Goal: Task Accomplishment & Management: Use online tool/utility

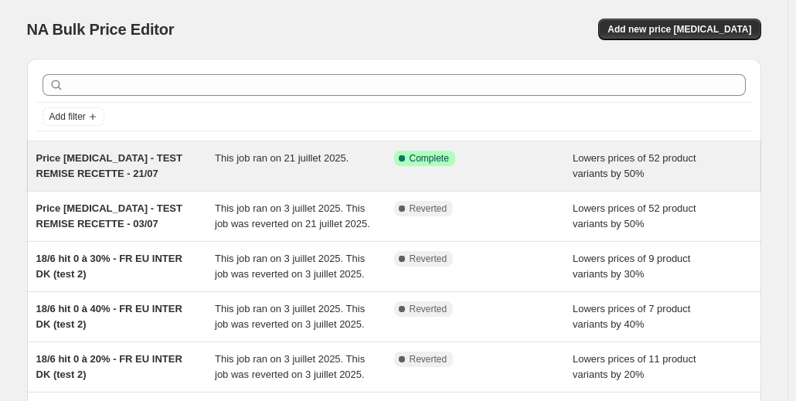
click at [121, 158] on span "Price [MEDICAL_DATA] - TEST REMISE RECETTE - 21/07" at bounding box center [109, 165] width 146 height 27
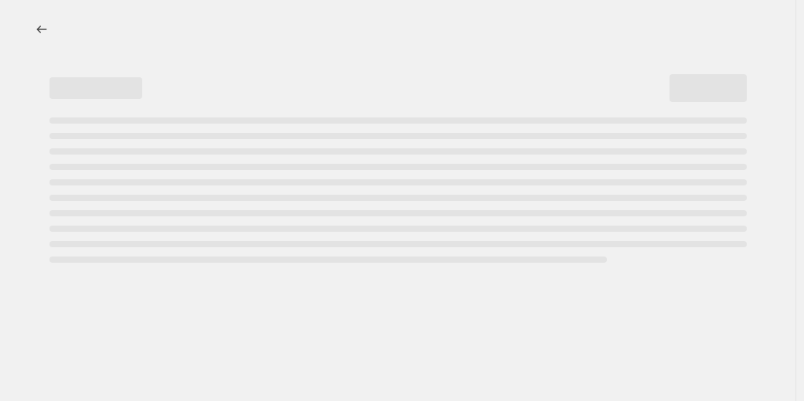
select select "percentage"
select select "collection"
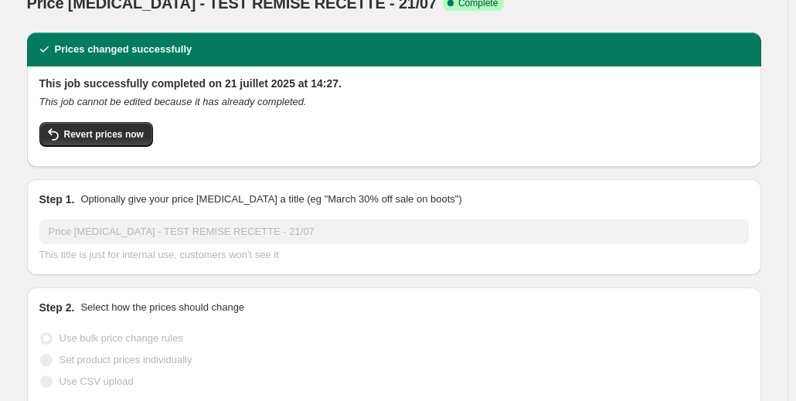
scroll to position [53, 0]
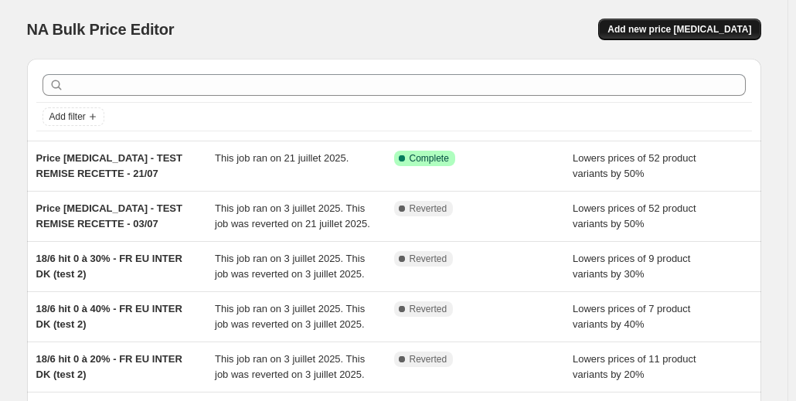
click at [669, 36] on button "Add new price [MEDICAL_DATA]" at bounding box center [679, 30] width 162 height 22
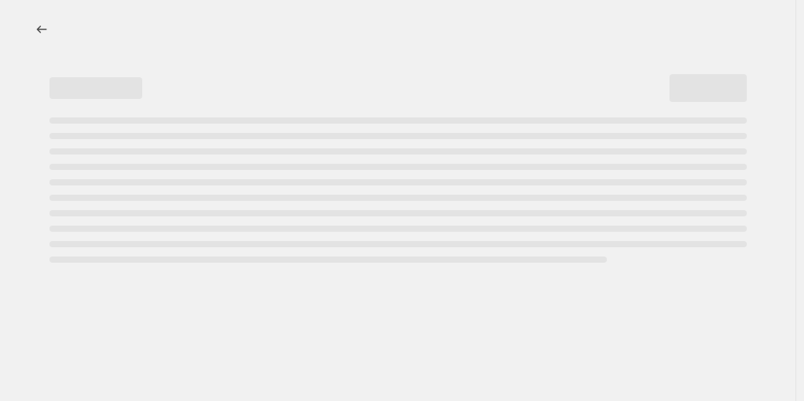
select select "percentage"
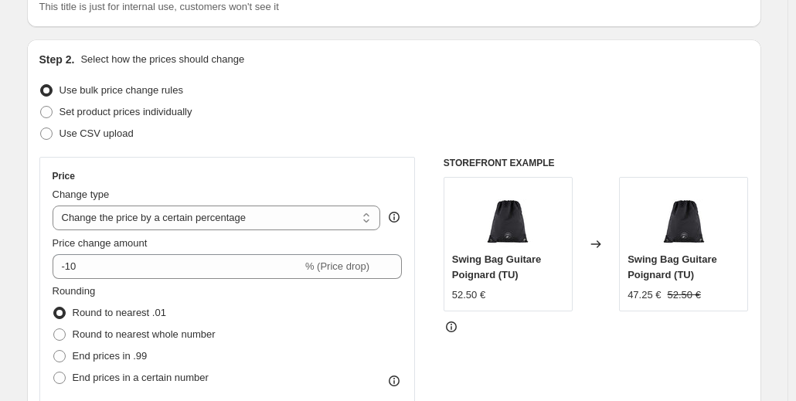
scroll to position [131, 0]
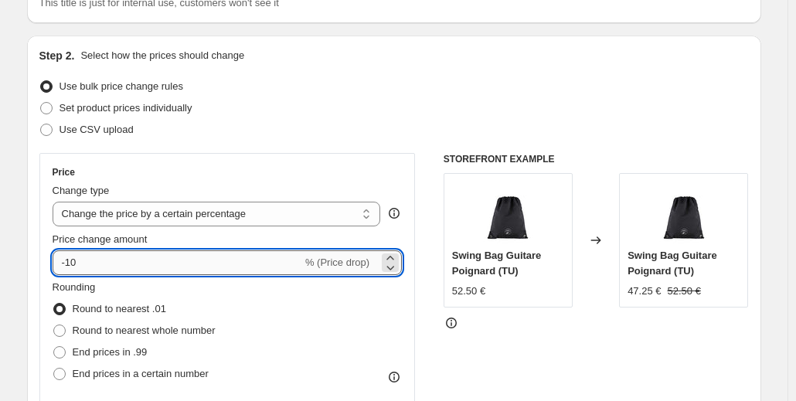
click at [118, 257] on input "-10" at bounding box center [178, 262] width 250 height 25
type input "-1"
type input "-6"
type input "-50"
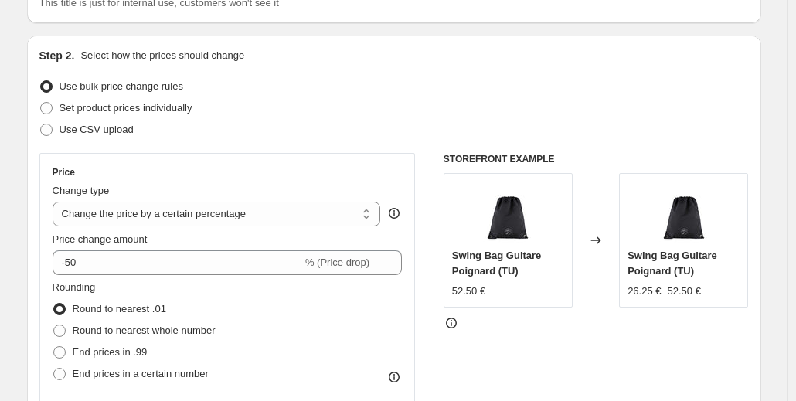
click at [36, 293] on div "Step 2. Select how the prices should change Use bulk price change rules Set pro…" at bounding box center [394, 307] width 734 height 543
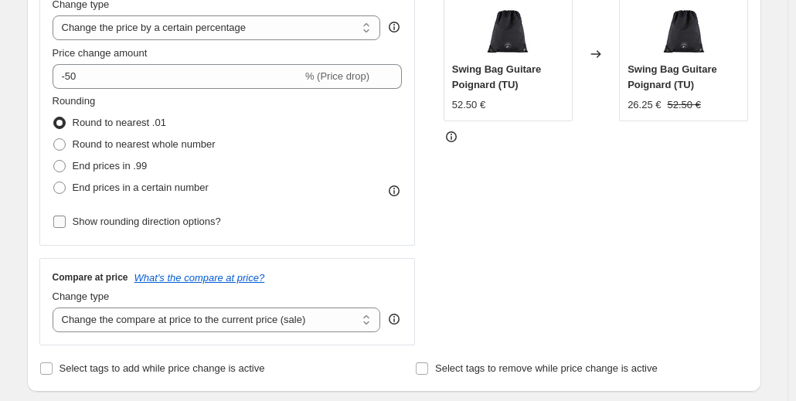
scroll to position [318, 0]
click at [112, 61] on div "Price change amount -50 % (Price drop)" at bounding box center [228, 67] width 350 height 43
click at [107, 373] on span "Select tags to add while price change is active" at bounding box center [163, 369] width 206 height 12
click at [53, 373] on input "Select tags to add while price change is active" at bounding box center [46, 369] width 12 height 12
checkbox input "true"
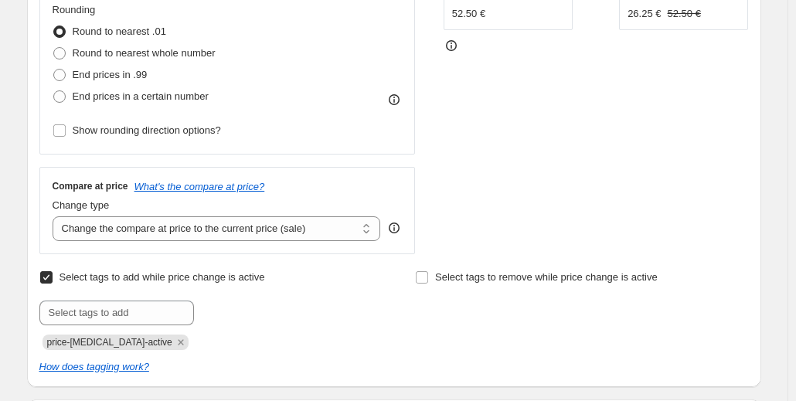
scroll to position [431, 0]
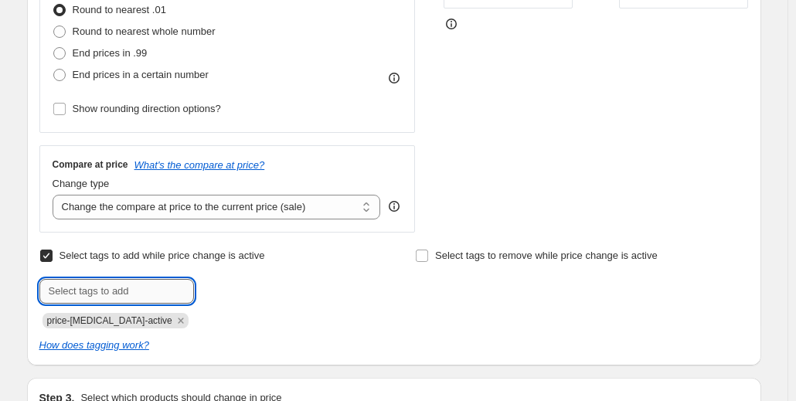
click at [128, 283] on input "text" at bounding box center [116, 291] width 155 height 25
type input "discount-soldes"
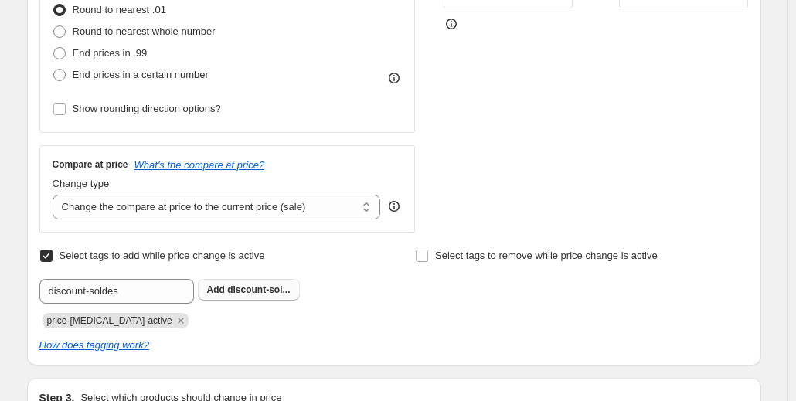
click at [250, 288] on span "discount-sol..." at bounding box center [258, 289] width 63 height 11
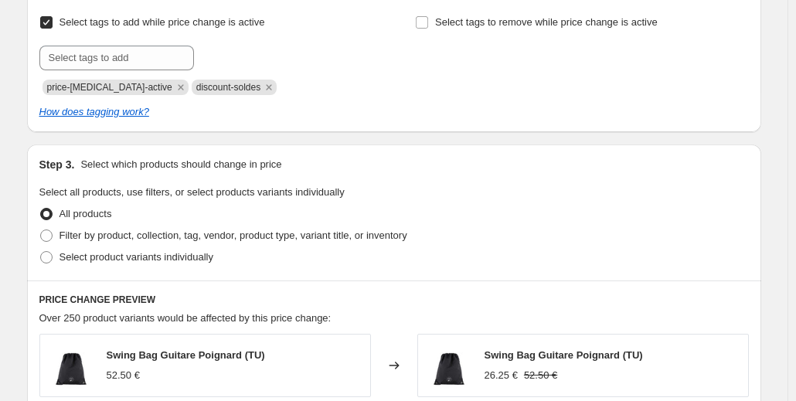
scroll to position [668, 0]
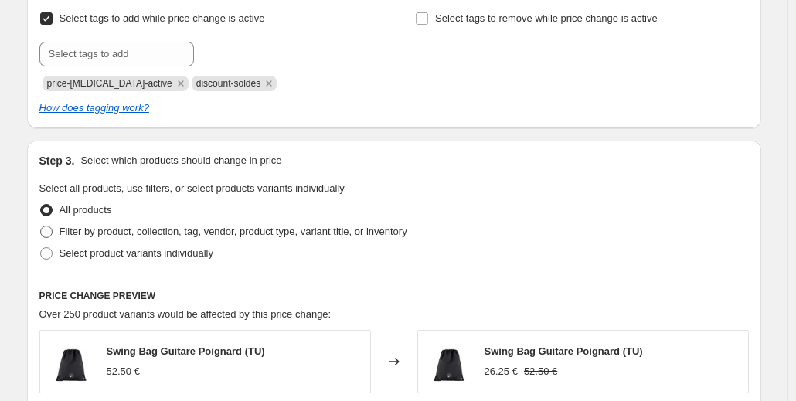
click at [94, 236] on span "Filter by product, collection, tag, vendor, product type, variant title, or inv…" at bounding box center [234, 232] width 348 height 12
click at [41, 226] on input "Filter by product, collection, tag, vendor, product type, variant title, or inv…" at bounding box center [40, 226] width 1 height 1
radio input "true"
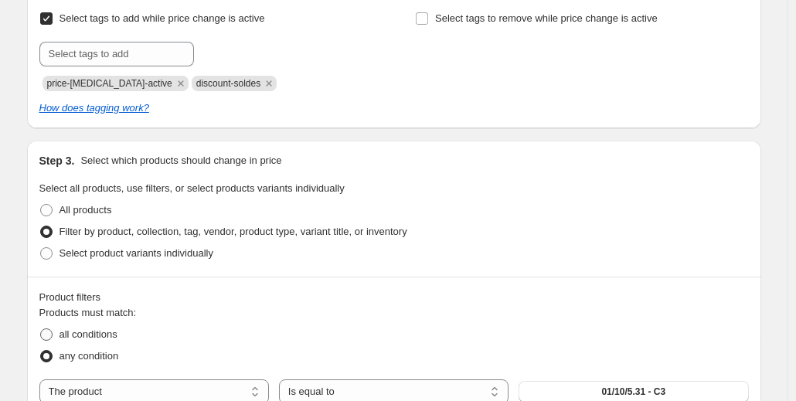
scroll to position [808, 0]
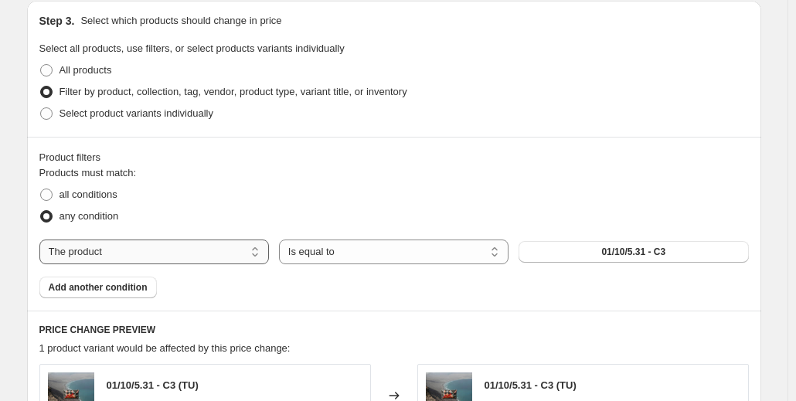
click at [197, 256] on select "The product The product's collection The product's tag The product's vendor The…" at bounding box center [154, 252] width 230 height 25
click at [162, 246] on select "The product The product's collection The product's tag The product's vendor The…" at bounding box center [154, 252] width 230 height 25
select select "collection"
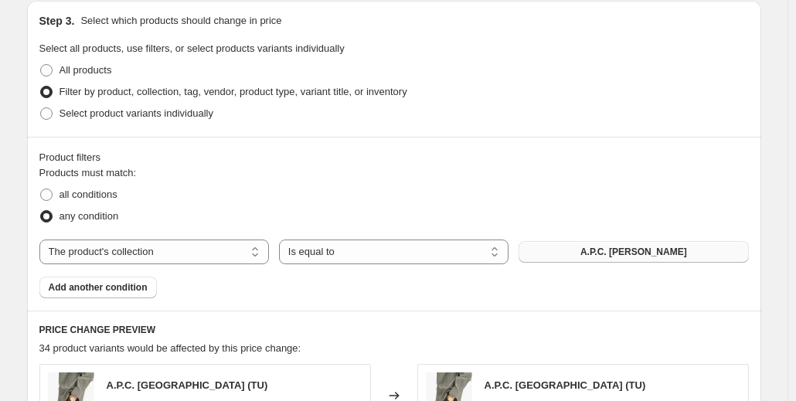
click at [639, 251] on span "A.P.C. Anastasia Barbieri" at bounding box center [634, 252] width 107 height 12
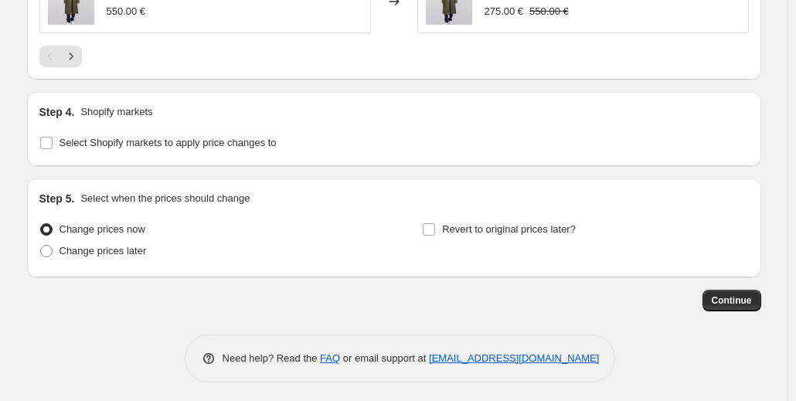
scroll to position [1487, 0]
click at [91, 145] on span "Select Shopify markets to apply price changes to" at bounding box center [168, 142] width 217 height 12
click at [53, 145] on input "Select Shopify markets to apply price changes to" at bounding box center [46, 142] width 12 height 12
checkbox input "true"
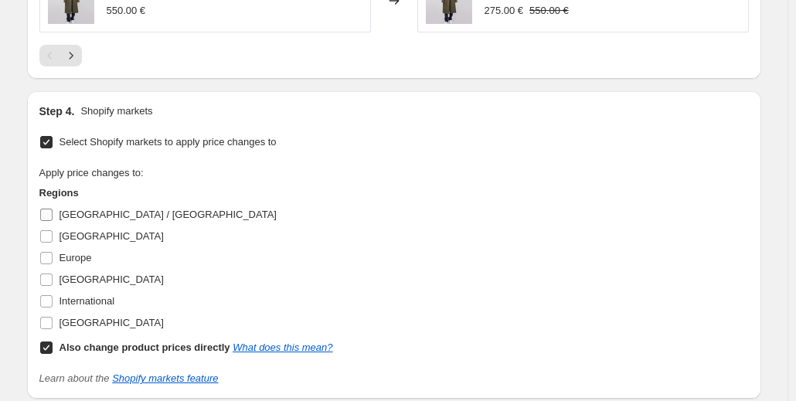
click at [48, 216] on input "Allemagne / Autriche" at bounding box center [46, 215] width 12 height 12
checkbox input "true"
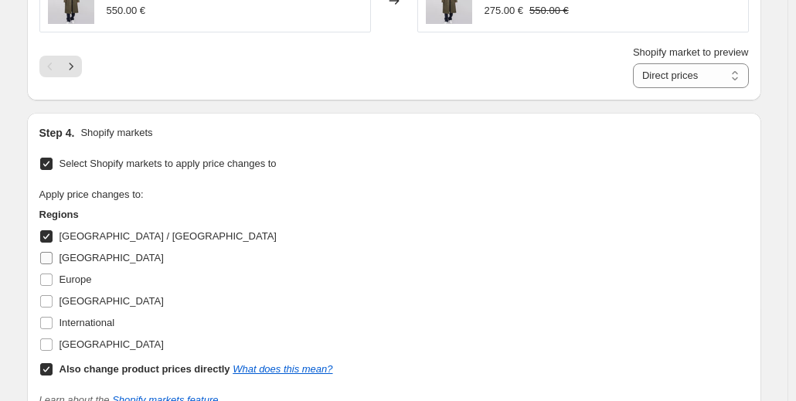
click at [48, 252] on input "Danemark" at bounding box center [46, 258] width 12 height 12
checkbox input "true"
click at [50, 285] on label "Europe" at bounding box center [65, 280] width 53 height 22
click at [50, 285] on input "Europe" at bounding box center [46, 280] width 12 height 12
checkbox input "true"
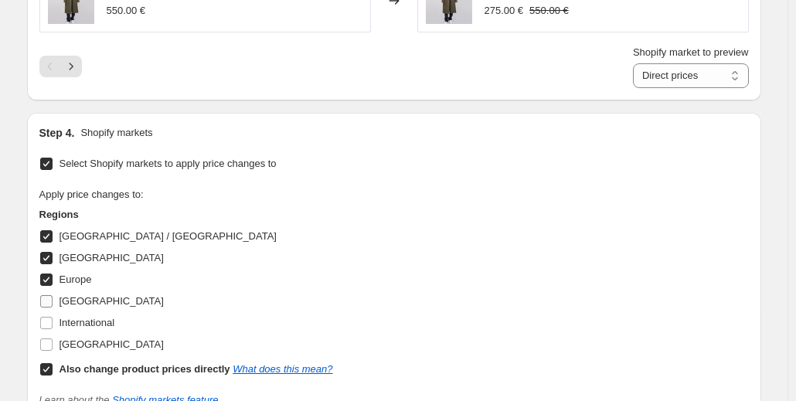
click at [51, 301] on input "France" at bounding box center [46, 301] width 12 height 12
checkbox input "true"
click at [48, 323] on input "International" at bounding box center [46, 323] width 12 height 12
checkbox input "true"
click at [49, 346] on input "Royaume-Uni" at bounding box center [46, 345] width 12 height 12
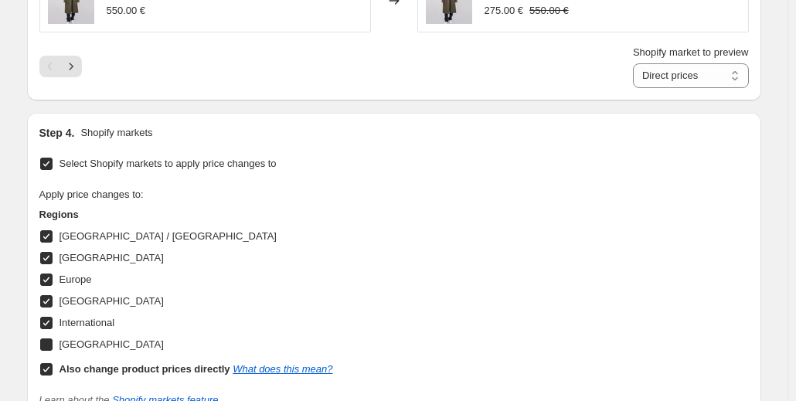
checkbox input "true"
click at [48, 368] on input "Also change product prices directly What does this mean?" at bounding box center [46, 369] width 12 height 12
checkbox input "false"
select select "31358648576"
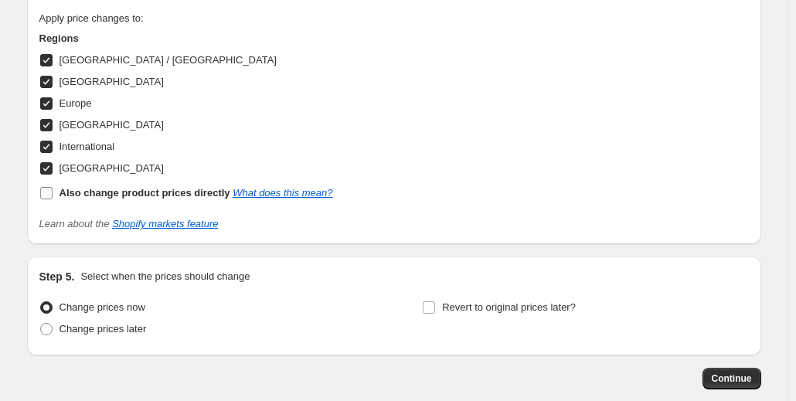
scroll to position [1742, 0]
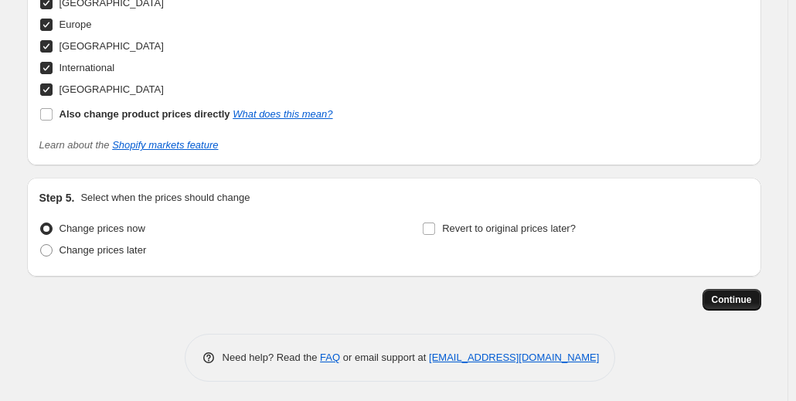
click at [743, 299] on span "Continue" at bounding box center [732, 300] width 40 height 12
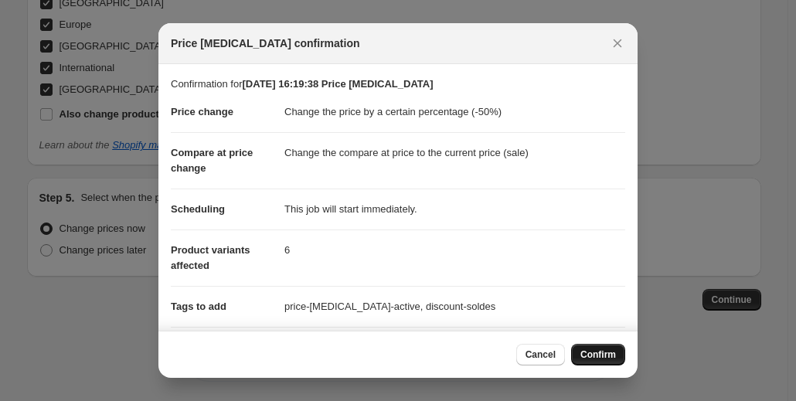
click at [597, 359] on span "Confirm" at bounding box center [599, 355] width 36 height 12
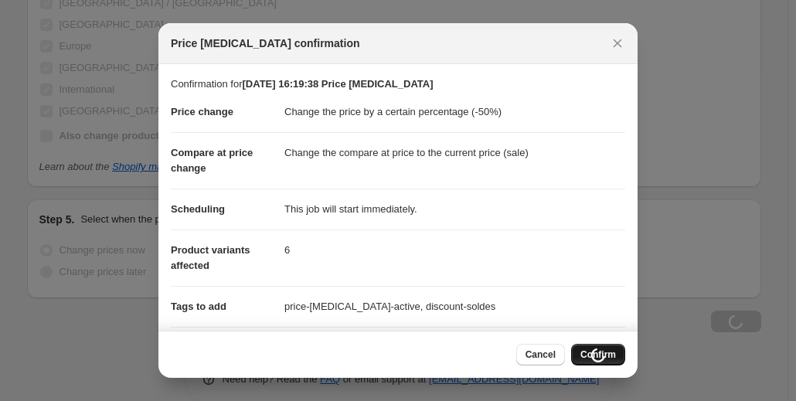
scroll to position [1742, 0]
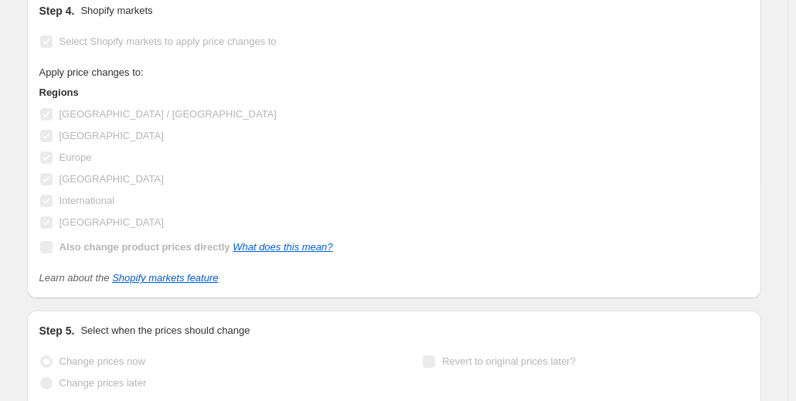
select select "percentage"
select select "collection"
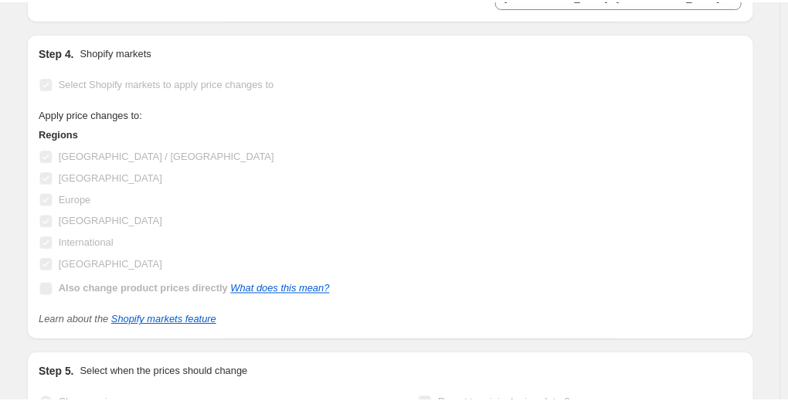
scroll to position [0, 0]
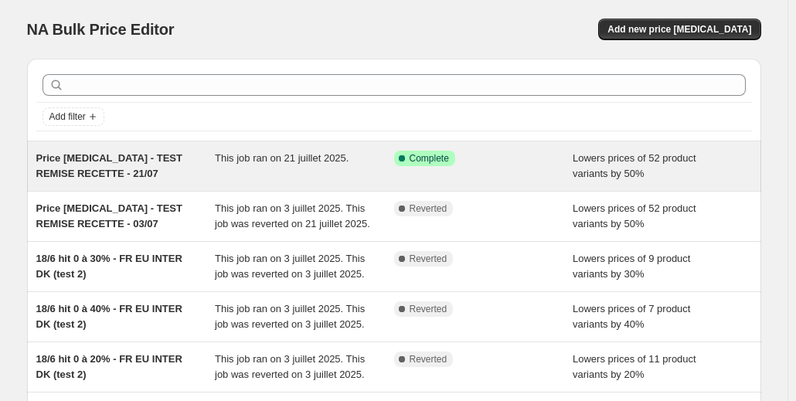
click at [82, 172] on span "Price [MEDICAL_DATA] - TEST REMISE RECETTE - 21/07" at bounding box center [109, 165] width 146 height 27
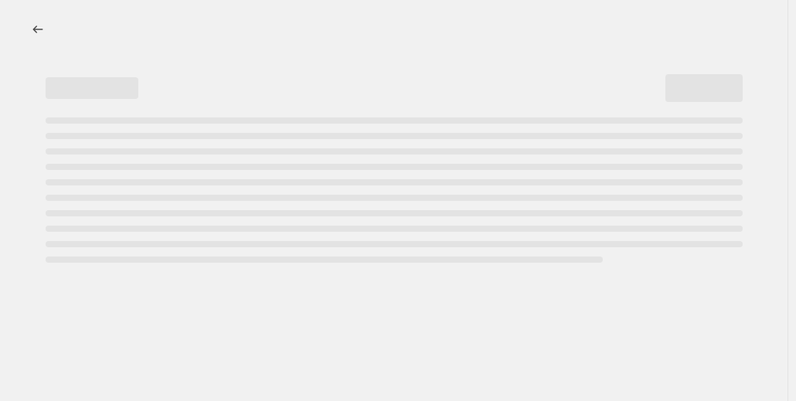
select select "percentage"
select select "collection"
